Goal: Feedback & Contribution: Submit feedback/report problem

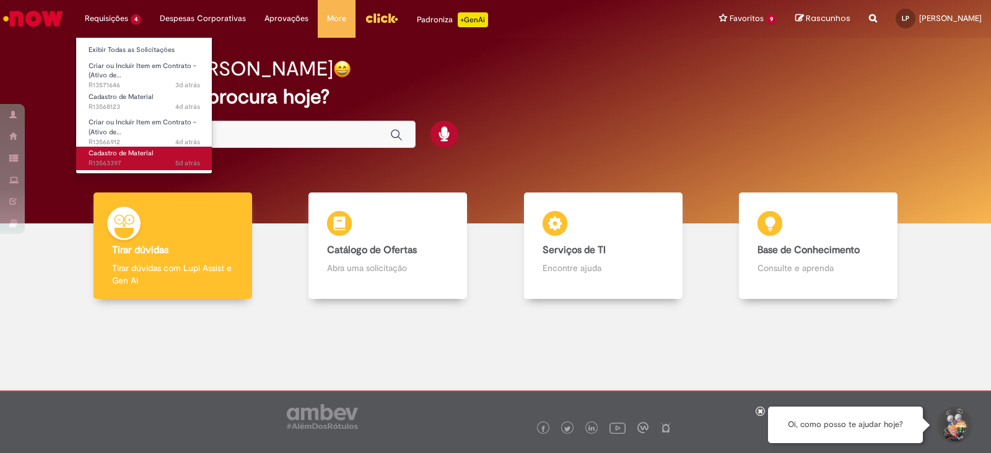
click at [124, 156] on span "Cadastro de Material" at bounding box center [121, 153] width 64 height 9
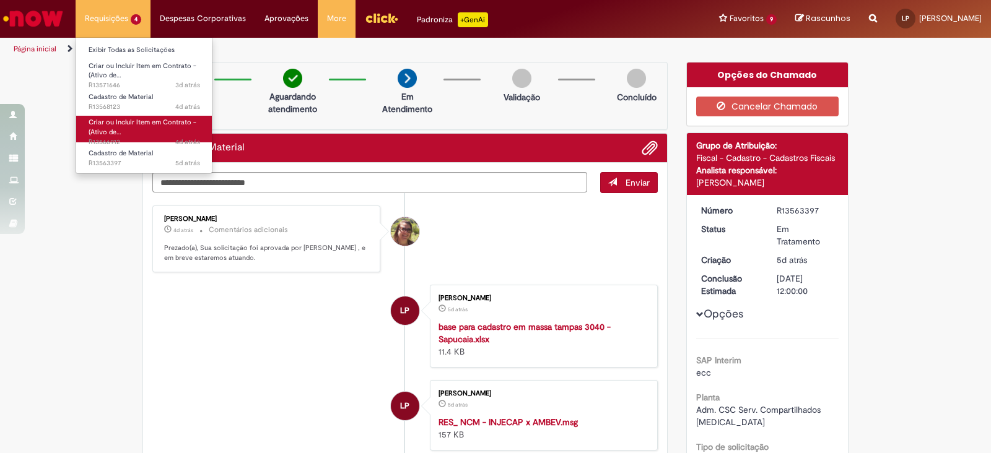
click at [124, 126] on link "Criar ou Incluir Item em Contrato - (Ativo de… 4d atrás 4 dias atrás R13566912" at bounding box center [144, 129] width 136 height 27
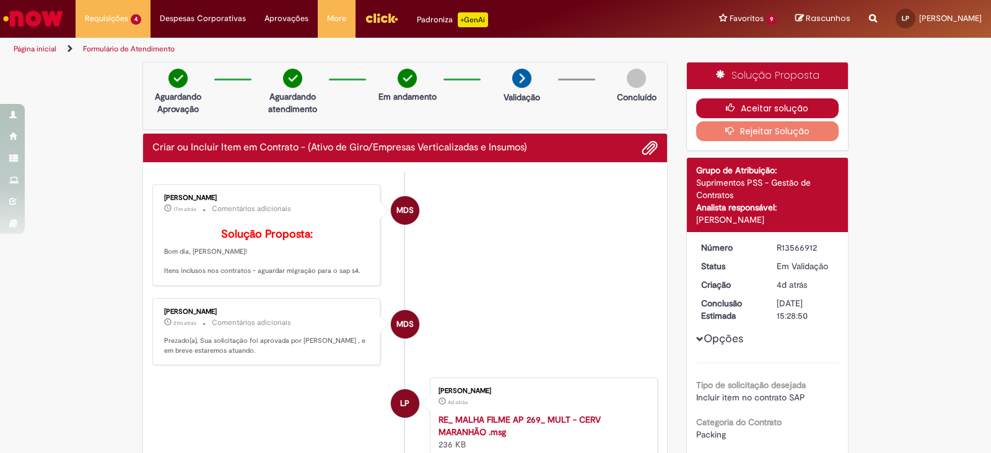
click at [733, 106] on icon "button" at bounding box center [733, 107] width 15 height 9
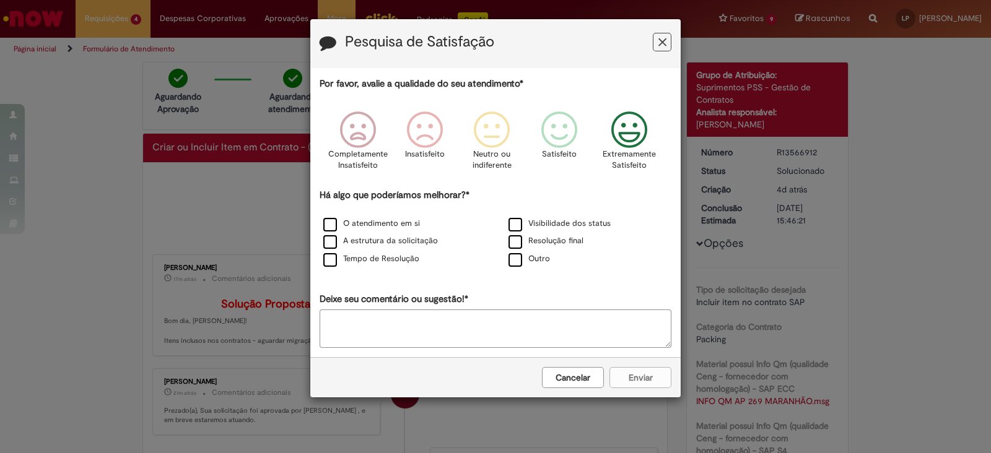
click at [633, 125] on icon "Feedback" at bounding box center [629, 129] width 46 height 37
drag, startPoint x: 331, startPoint y: 220, endPoint x: 331, endPoint y: 227, distance: 6.8
click at [331, 220] on label "O atendimento em si" at bounding box center [371, 224] width 97 height 12
click at [331, 239] on label "A estrutura da solicitação" at bounding box center [380, 241] width 115 height 12
click at [328, 267] on div "Tempo de Resolução" at bounding box center [402, 260] width 185 height 18
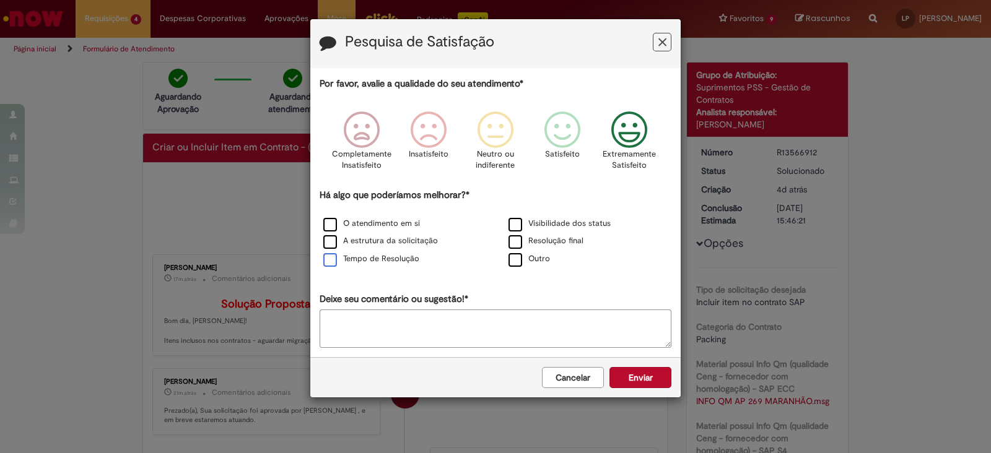
click at [331, 256] on label "Tempo de Resolução" at bounding box center [371, 259] width 96 height 12
click at [657, 369] on button "Enviar" at bounding box center [640, 377] width 62 height 21
